Goal: Information Seeking & Learning: Understand process/instructions

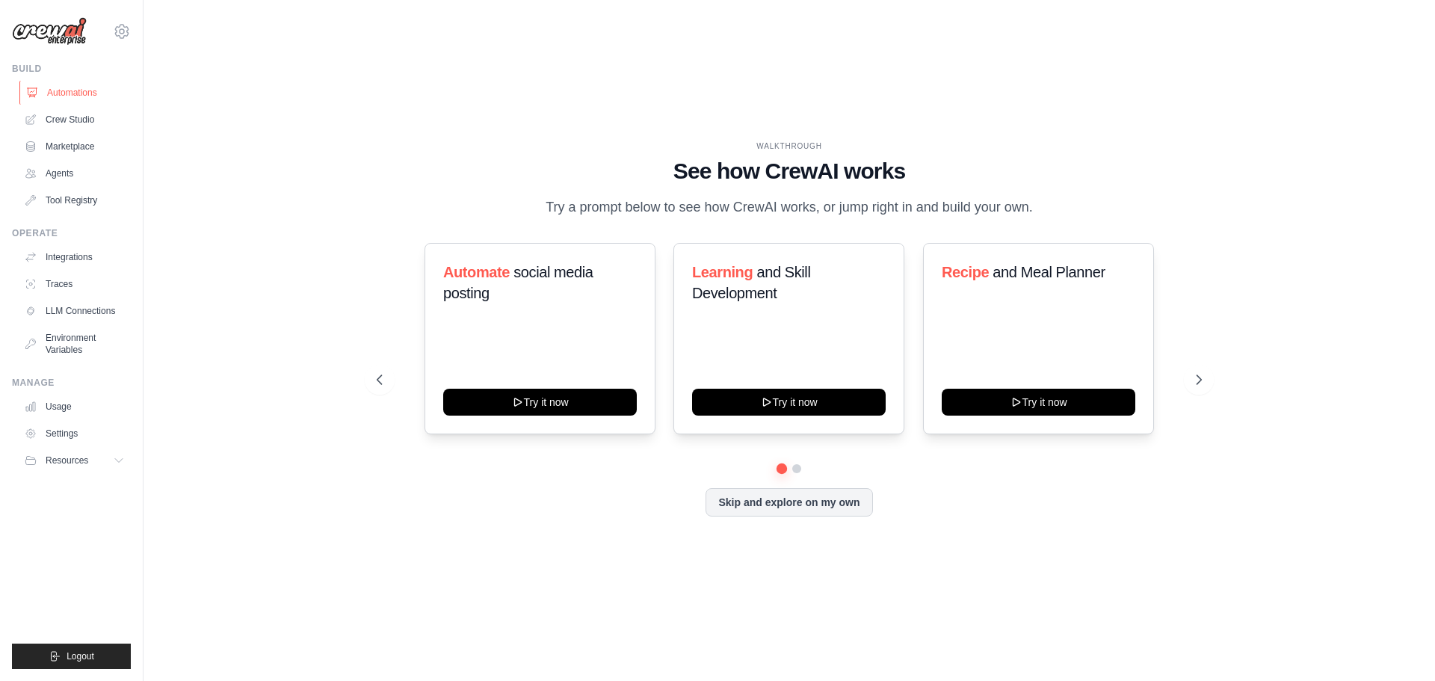
click at [64, 98] on link "Automations" at bounding box center [75, 93] width 113 height 24
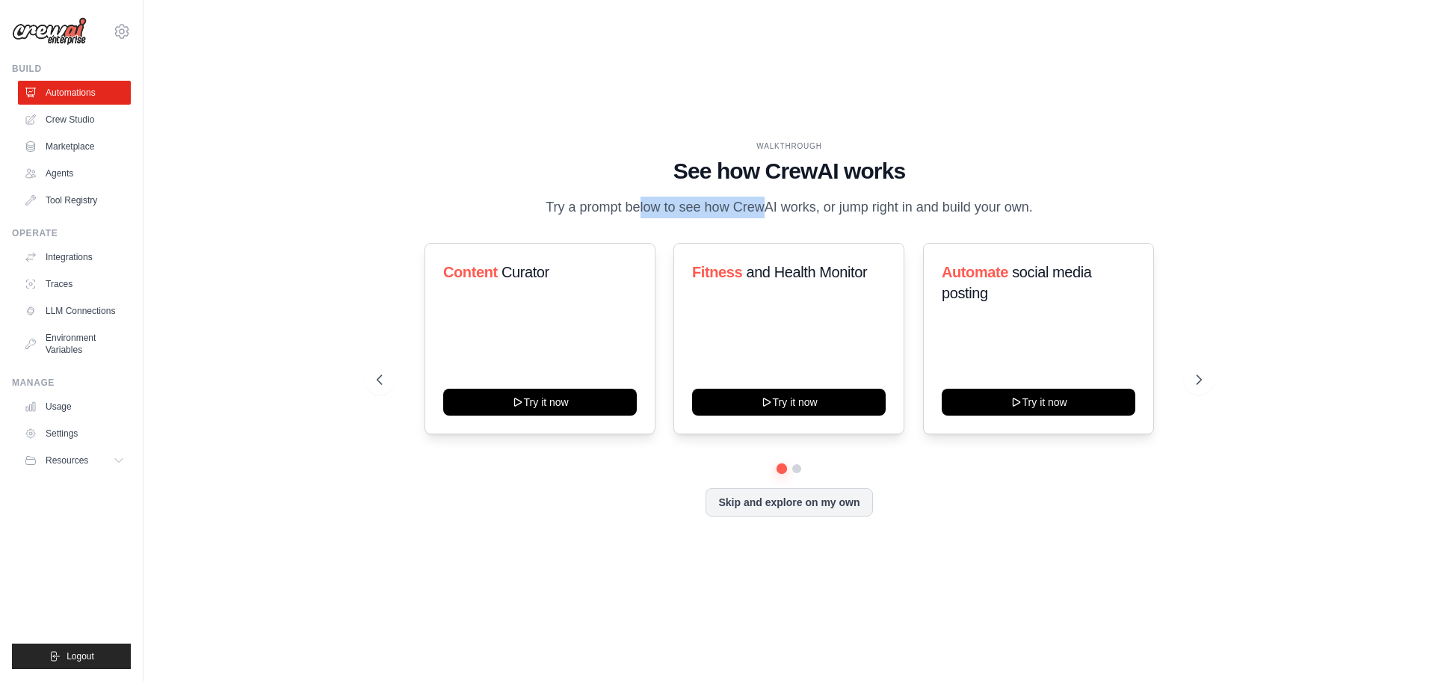
drag, startPoint x: 578, startPoint y: 194, endPoint x: 709, endPoint y: 204, distance: 131.2
click at [704, 206] on div "WALKTHROUGH See how [PERSON_NAME] works Try a prompt below to see how [PERSON_N…" at bounding box center [789, 179] width 825 height 78
click at [709, 204] on p "Try a prompt below to see how CrewAI works, or jump right in and build your own." at bounding box center [789, 208] width 502 height 22
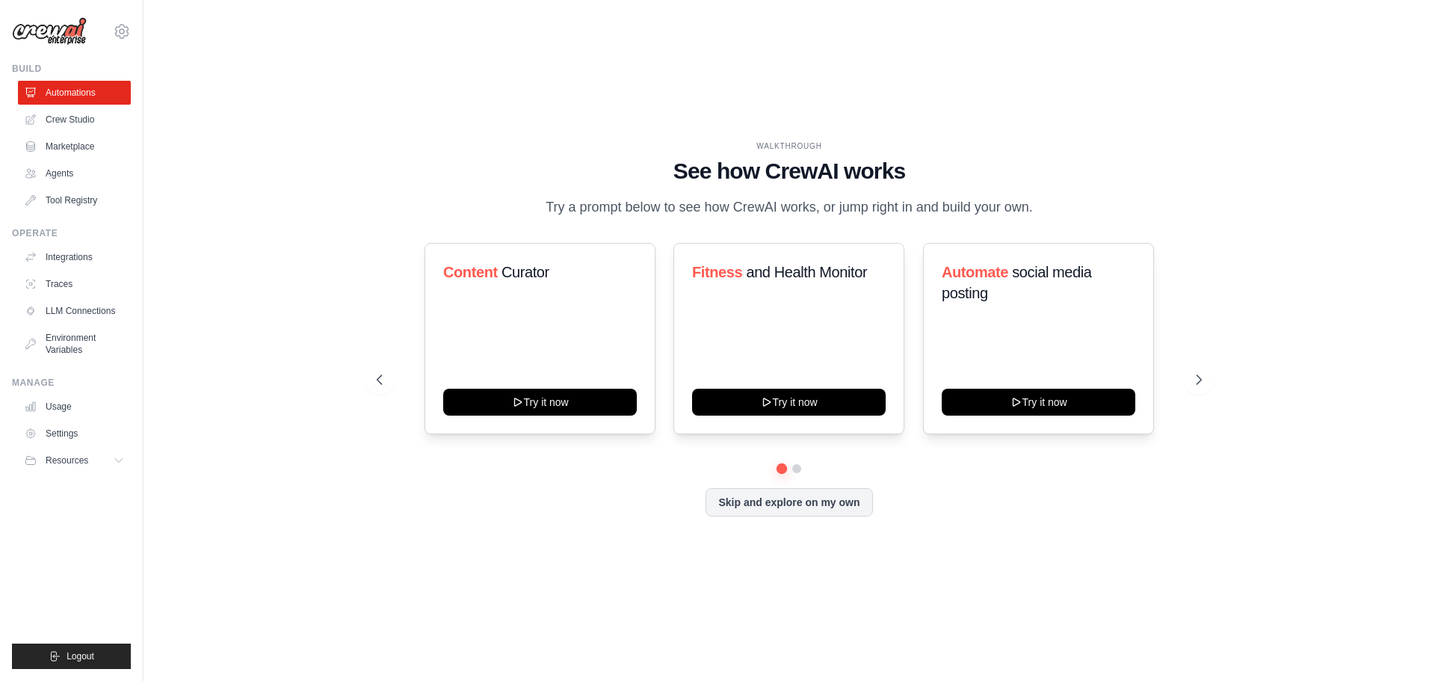
click at [755, 159] on h1 "See how CrewAI works" at bounding box center [789, 171] width 825 height 27
